Goal: Information Seeking & Learning: Learn about a topic

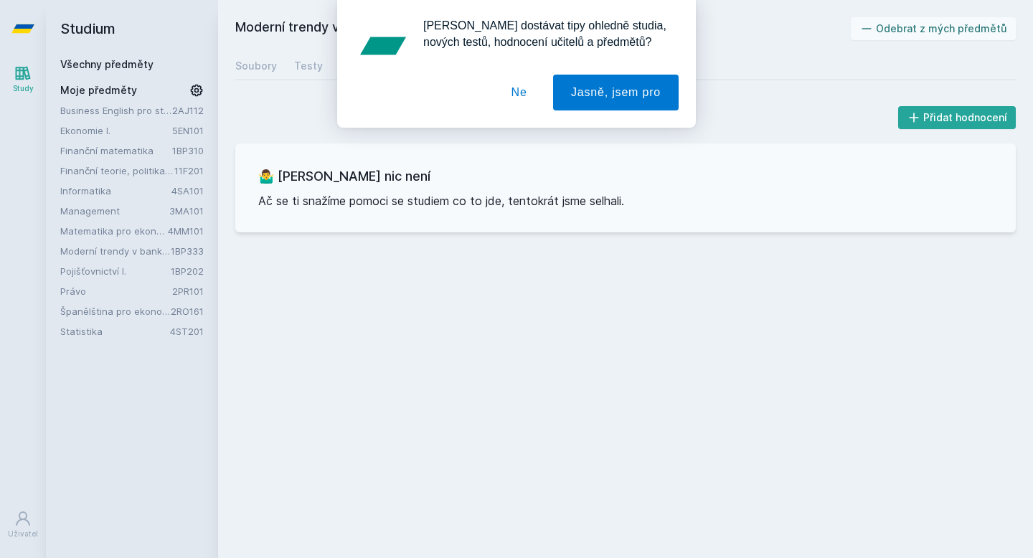
click at [135, 67] on div "[PERSON_NAME] dostávat tipy ohledně studia, nových testů, hodnocení učitelů a p…" at bounding box center [516, 64] width 1033 height 128
click at [516, 87] on button "Ne" at bounding box center [519, 93] width 52 height 36
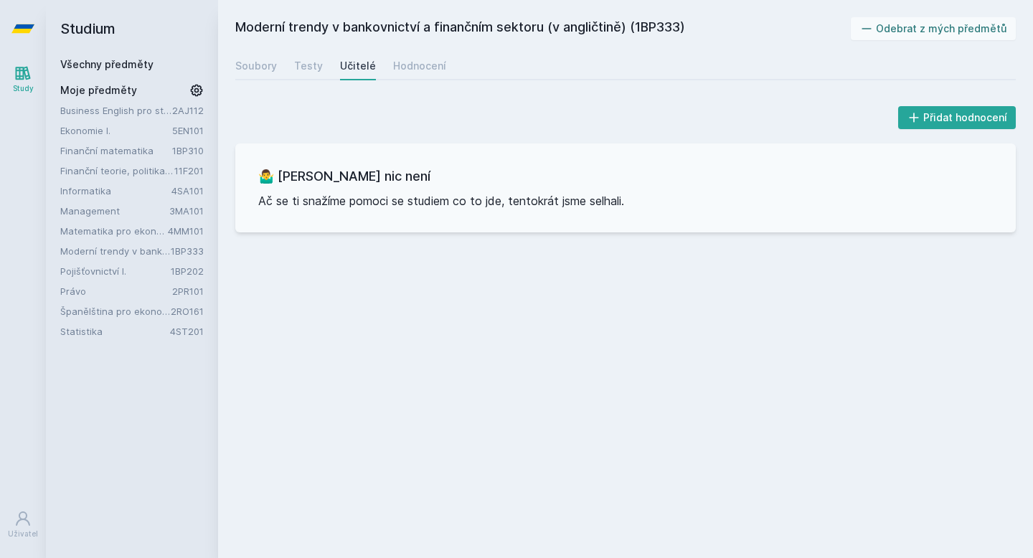
click at [112, 64] on link "Všechny předměty" at bounding box center [106, 64] width 93 height 12
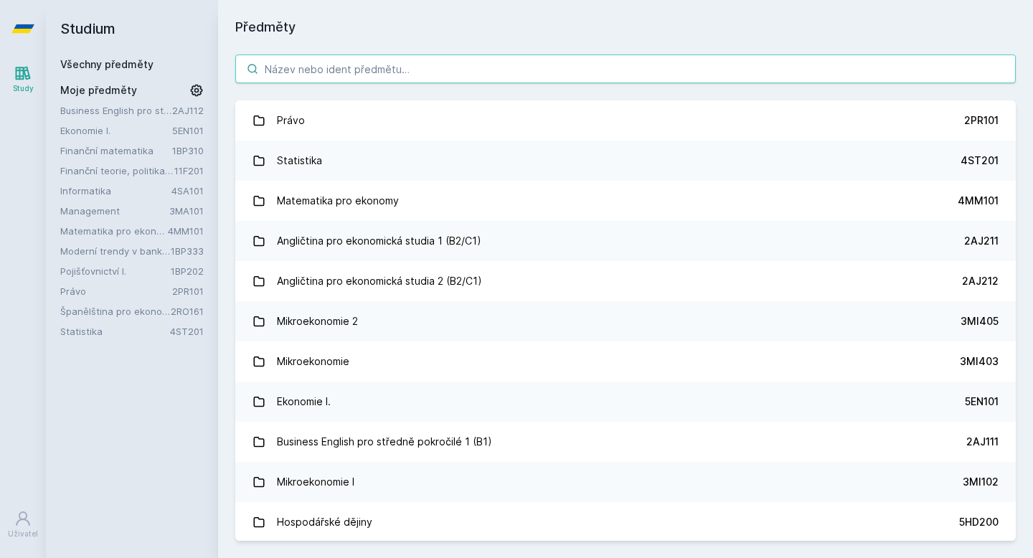
click at [281, 72] on input "search" at bounding box center [625, 69] width 780 height 29
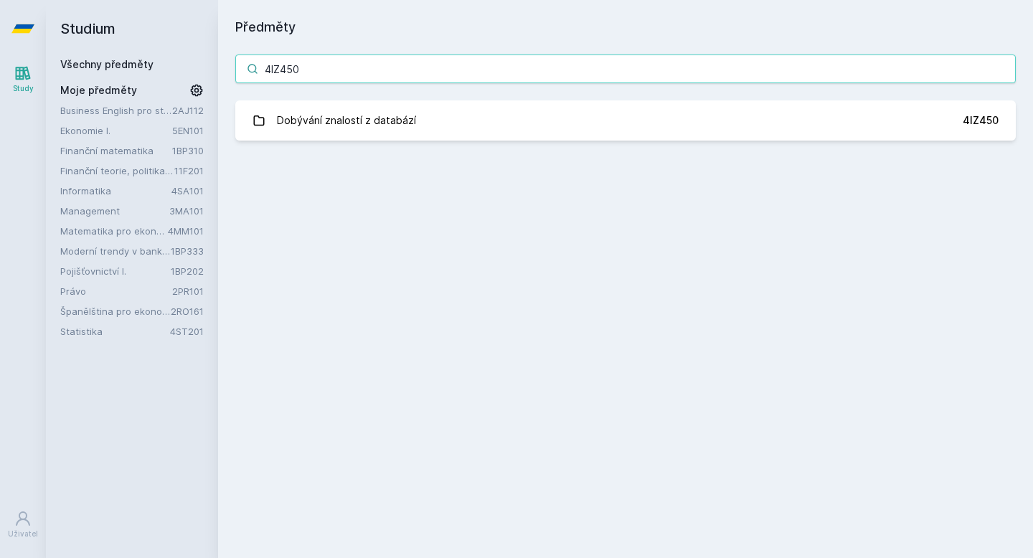
type input "4IZ450"
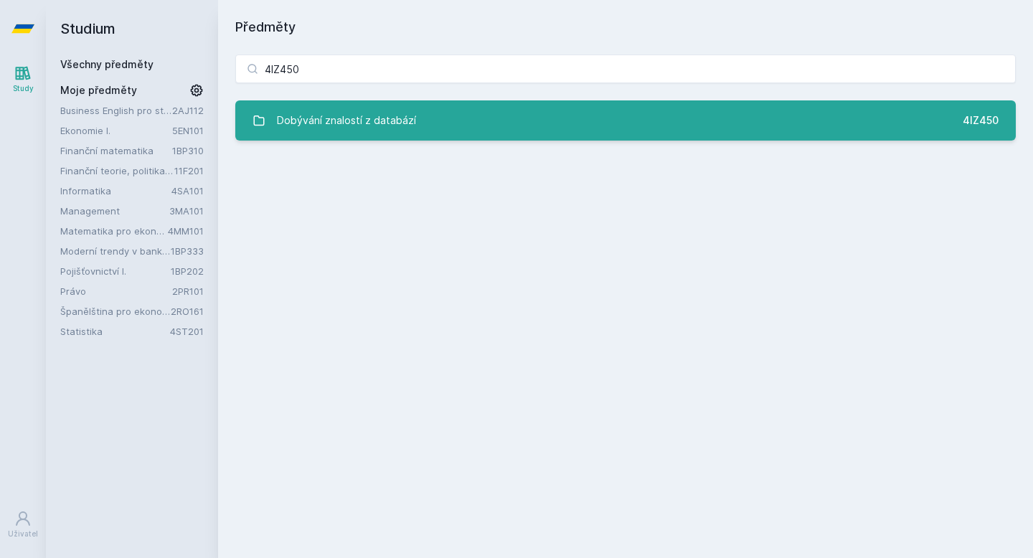
click at [382, 133] on div "Dobývání znalostí z databází" at bounding box center [346, 120] width 139 height 29
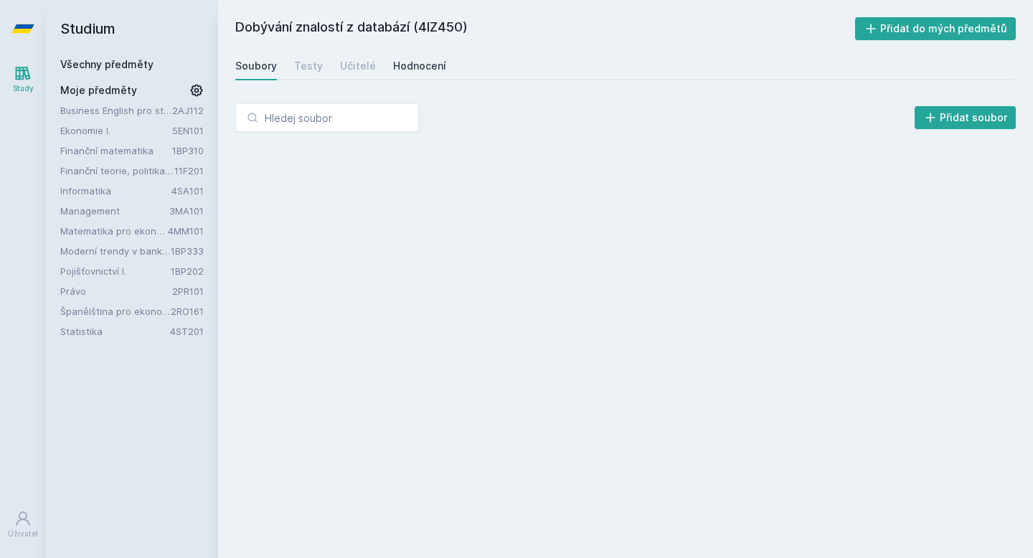
click at [422, 67] on div "Hodnocení" at bounding box center [419, 66] width 53 height 14
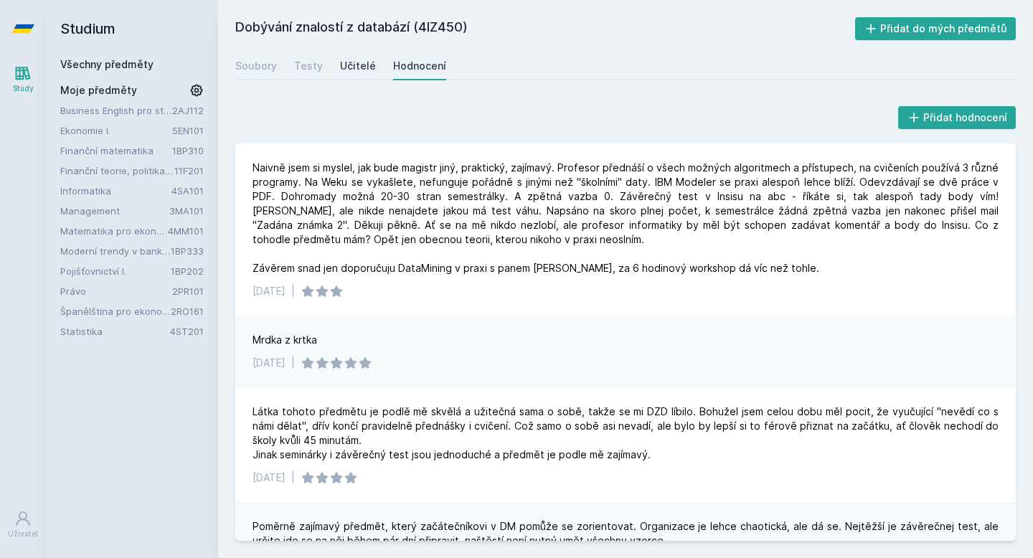
click at [345, 63] on div "Učitelé" at bounding box center [358, 66] width 36 height 14
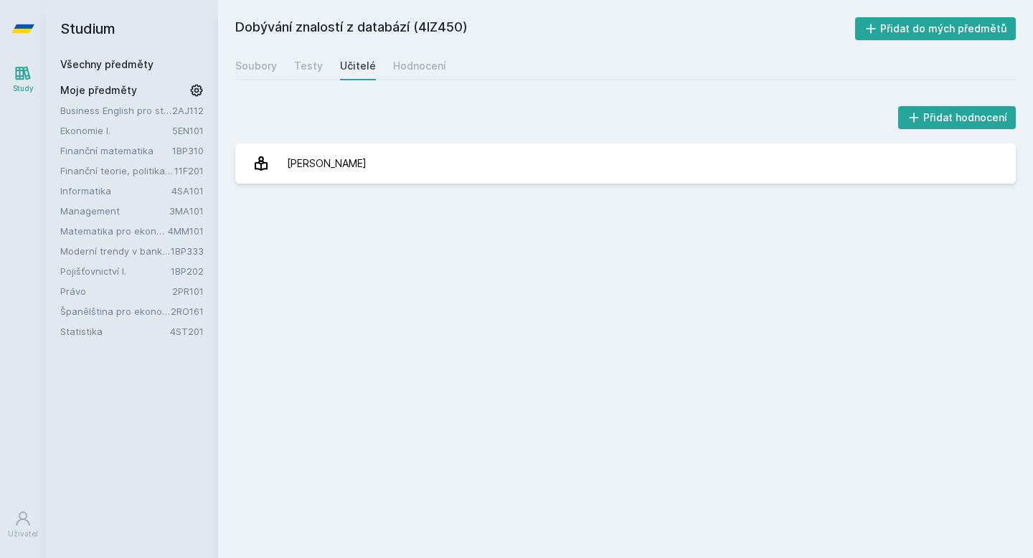
click at [292, 66] on div "Soubory Testy Učitelé Hodnocení" at bounding box center [625, 66] width 780 height 29
click at [301, 66] on div "Testy" at bounding box center [308, 66] width 29 height 14
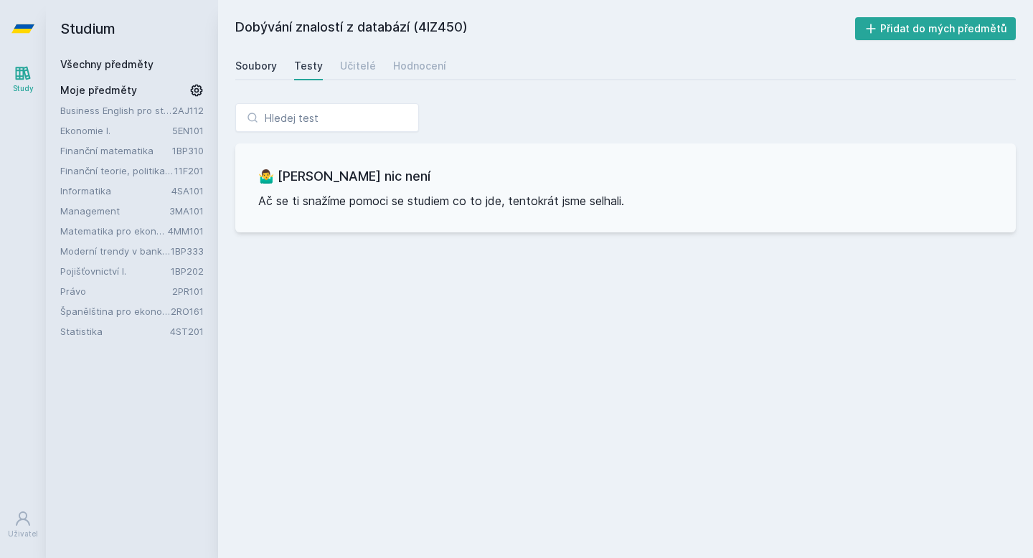
click at [267, 67] on div "Soubory" at bounding box center [256, 66] width 42 height 14
